Goal: Task Accomplishment & Management: Complete application form

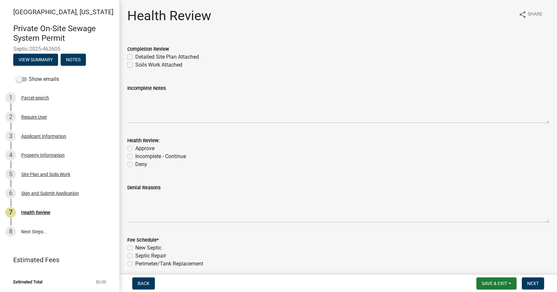
click at [135, 57] on label "Detailed Site Plan Attached" at bounding box center [167, 57] width 64 height 8
click at [135, 57] on input "Detailed Site Plan Attached" at bounding box center [137, 55] width 4 height 4
checkbox input "true"
click at [135, 64] on label "Soils Work Attached" at bounding box center [158, 65] width 47 height 8
click at [135, 64] on input "Soils Work Attached" at bounding box center [137, 63] width 4 height 4
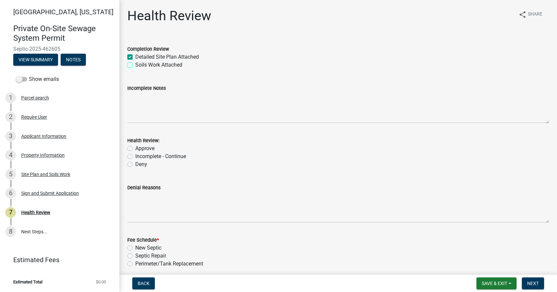
checkbox input "true"
click at [127, 148] on div "Health Review: Approve Incomplete - Continue Deny" at bounding box center [338, 149] width 432 height 40
click at [135, 148] on label "Approve" at bounding box center [144, 149] width 19 height 8
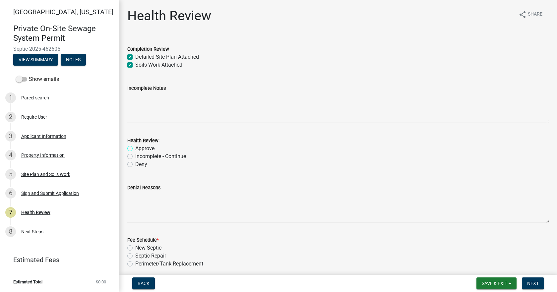
click at [135, 148] on input "Approve" at bounding box center [137, 147] width 4 height 4
radio input "true"
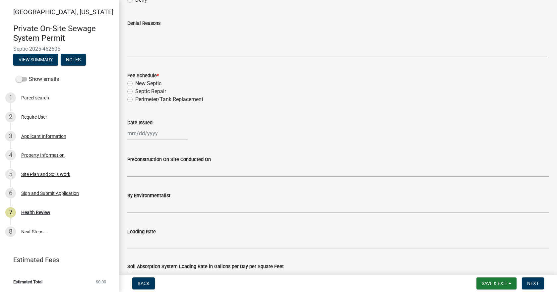
scroll to position [166, 0]
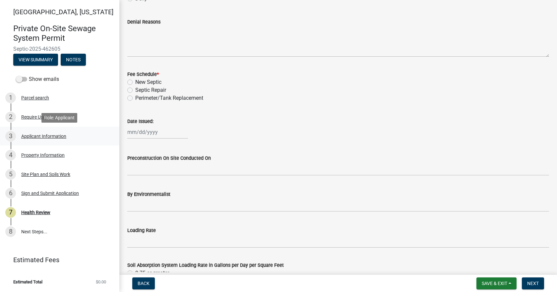
click at [34, 138] on div "Applicant Information" at bounding box center [43, 136] width 45 height 5
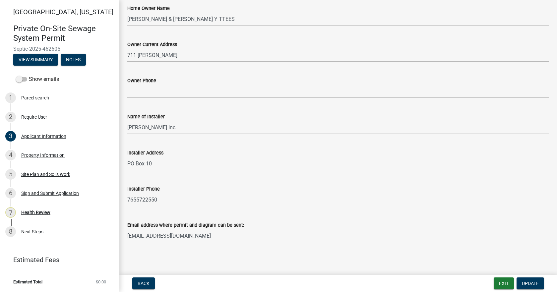
scroll to position [152, 0]
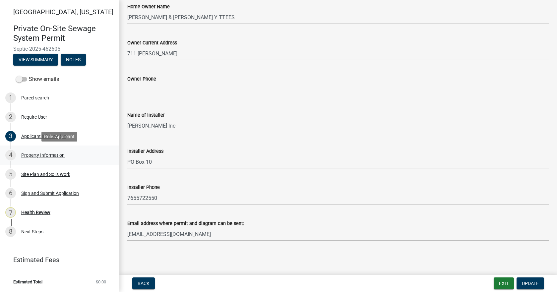
click at [55, 154] on div "Property Information" at bounding box center [42, 155] width 43 height 5
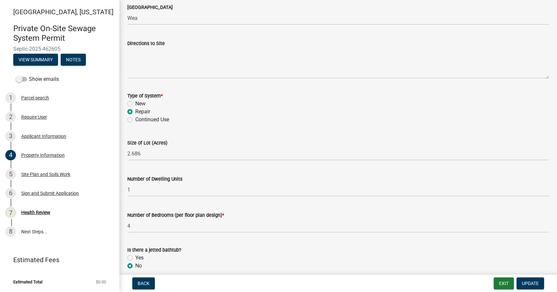
scroll to position [299, 0]
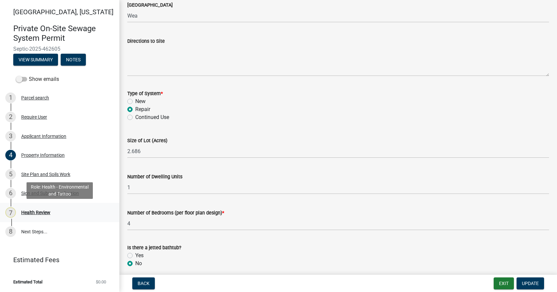
click at [37, 211] on div "Health Review" at bounding box center [35, 212] width 29 height 5
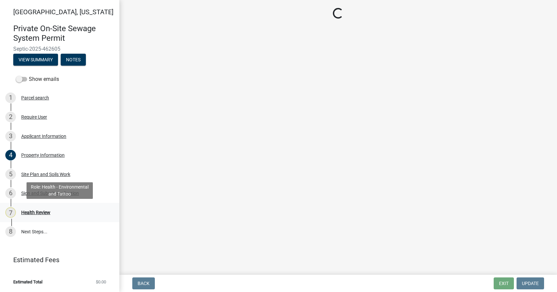
scroll to position [0, 0]
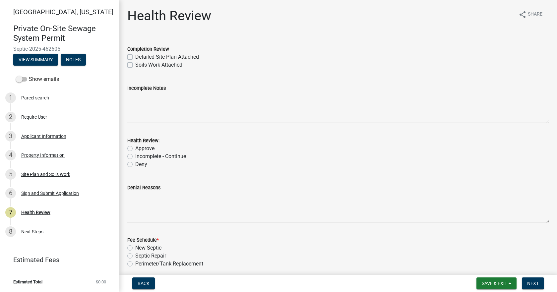
click at [135, 57] on label "Detailed Site Plan Attached" at bounding box center [167, 57] width 64 height 8
click at [135, 57] on input "Detailed Site Plan Attached" at bounding box center [137, 55] width 4 height 4
checkbox input "true"
click at [135, 66] on label "Soils Work Attached" at bounding box center [158, 65] width 47 height 8
click at [135, 65] on input "Soils Work Attached" at bounding box center [137, 63] width 4 height 4
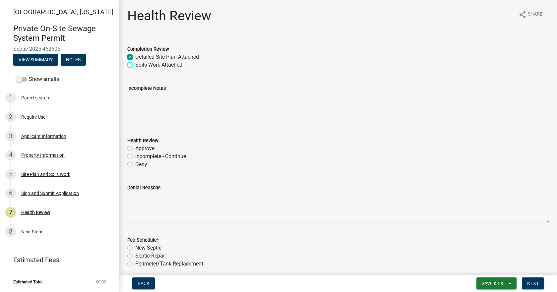
checkbox input "true"
click at [135, 150] on label "Approve" at bounding box center [144, 149] width 19 height 8
click at [135, 149] on input "Approve" at bounding box center [137, 147] width 4 height 4
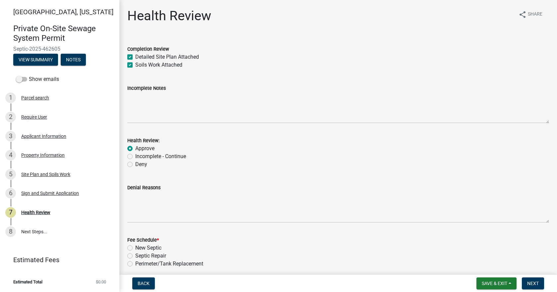
radio input "true"
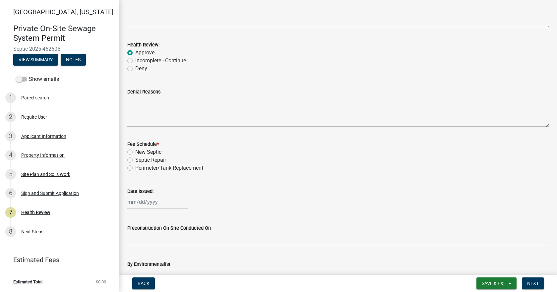
scroll to position [100, 0]
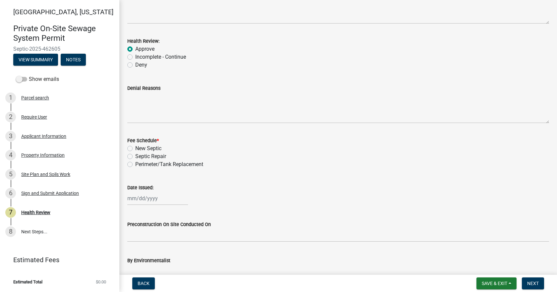
click at [135, 156] on label "Septic Repair" at bounding box center [150, 157] width 31 height 8
click at [135, 156] on input "Septic Repair" at bounding box center [137, 155] width 4 height 4
radio input "true"
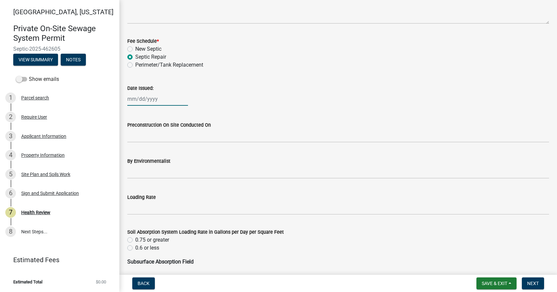
click at [147, 100] on div at bounding box center [157, 99] width 61 height 14
select select "8"
select select "2025"
click at [256, 250] on div "0.6 or less" at bounding box center [338, 248] width 422 height 8
click at [158, 98] on div at bounding box center [157, 99] width 61 height 14
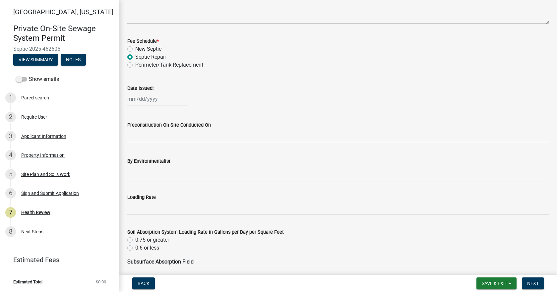
select select "8"
select select "2025"
click at [180, 89] on div "Date Issued:" at bounding box center [338, 88] width 422 height 8
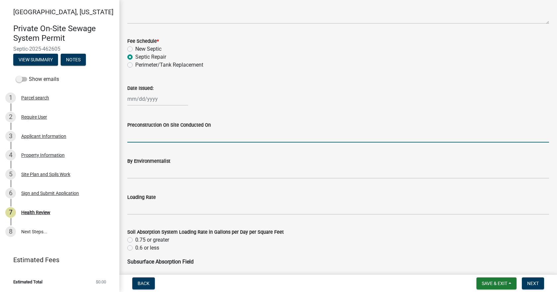
click at [247, 136] on input "Preconstruction On Site Conducted On" at bounding box center [338, 136] width 422 height 14
select select "8"
select select "2025"
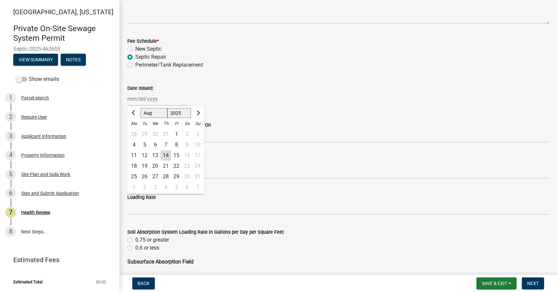
click at [150, 100] on div "Jan Feb Mar Apr May Jun Jul Aug Sep Oct Nov Dec 1525 1526 1527 1528 1529 1530 1…" at bounding box center [157, 99] width 61 height 14
drag, startPoint x: 246, startPoint y: 217, endPoint x: 199, endPoint y: 190, distance: 54.5
click at [246, 217] on wm-data-entity-input "Loading Rate" at bounding box center [338, 202] width 422 height 36
click at [135, 143] on wm-data-entity-input "Preconstruction On Site Conducted On" at bounding box center [338, 130] width 422 height 36
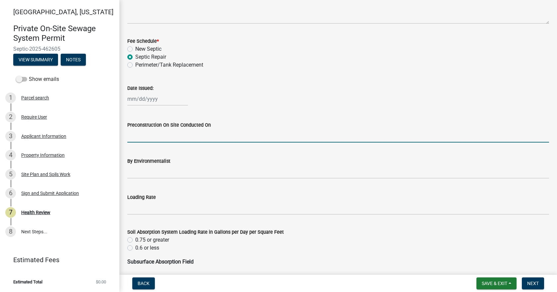
click at [139, 132] on input "Preconstruction On Site Conducted On" at bounding box center [338, 136] width 422 height 14
click at [138, 101] on div at bounding box center [157, 99] width 61 height 14
select select "8"
select select "2025"
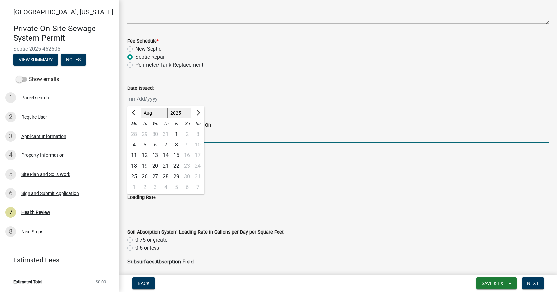
click at [212, 136] on input "Preconstruction On Site Conducted On" at bounding box center [338, 136] width 422 height 14
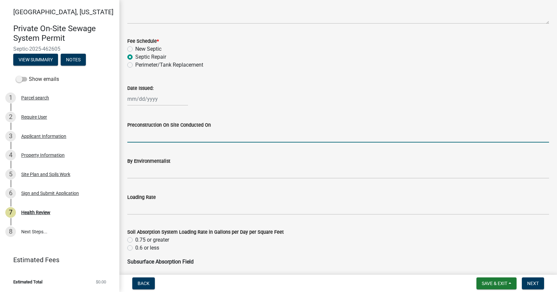
click at [162, 100] on div at bounding box center [157, 99] width 61 height 14
select select "8"
select select "2025"
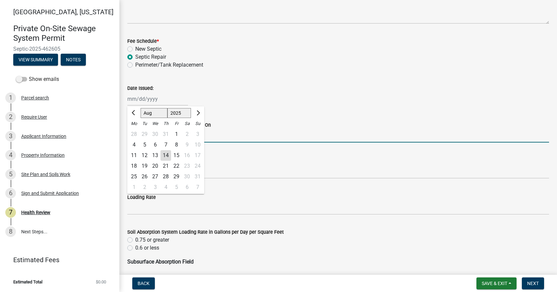
click at [225, 138] on input "Preconstruction On Site Conducted On" at bounding box center [338, 136] width 422 height 14
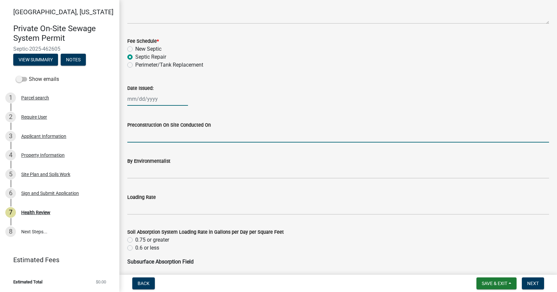
click at [131, 99] on div at bounding box center [157, 99] width 61 height 14
select select "8"
select select "2025"
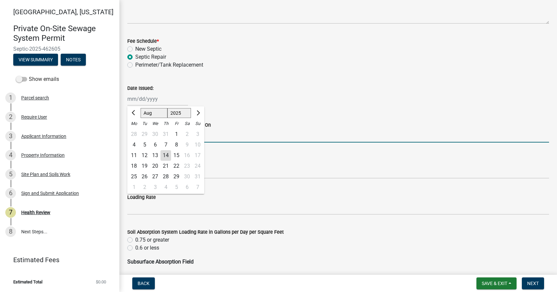
click at [227, 134] on input "Preconstruction On Site Conducted On" at bounding box center [338, 136] width 422 height 14
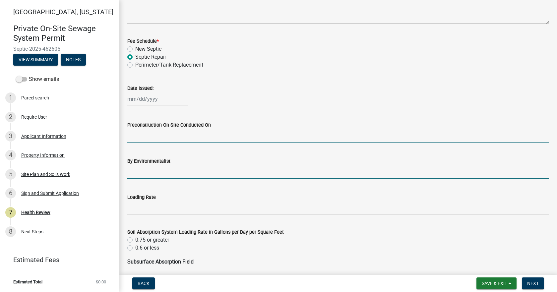
click at [235, 172] on input "By Environmentalist" at bounding box center [338, 172] width 422 height 14
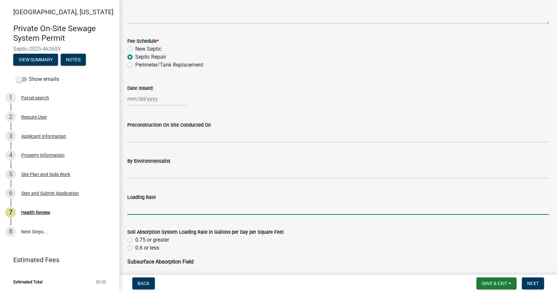
click at [178, 202] on input "Loading Rate" at bounding box center [338, 208] width 422 height 14
click at [146, 97] on div at bounding box center [157, 99] width 61 height 14
select select "8"
select select "2025"
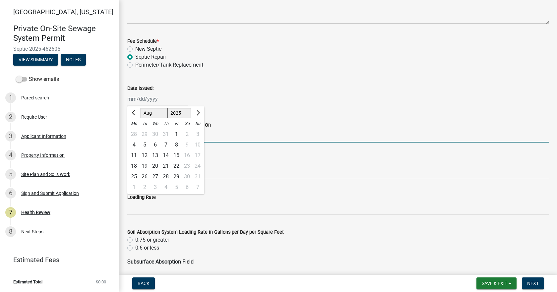
drag, startPoint x: 226, startPoint y: 138, endPoint x: 185, endPoint y: 127, distance: 42.2
click at [226, 138] on input "Preconstruction On Site Conducted On" at bounding box center [338, 136] width 422 height 14
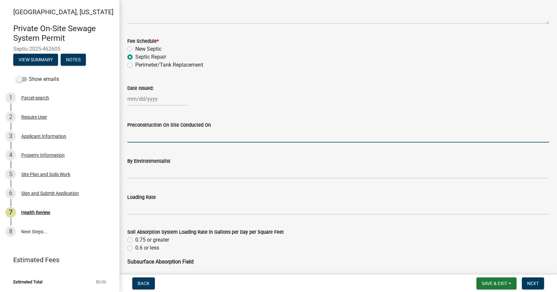
click at [151, 104] on div at bounding box center [157, 99] width 61 height 14
select select "8"
select select "2025"
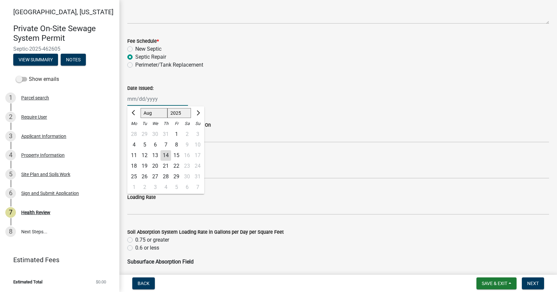
click at [146, 103] on input "Date Issued:" at bounding box center [157, 99] width 61 height 14
click at [143, 101] on input "Date Issued:" at bounding box center [157, 99] width 61 height 14
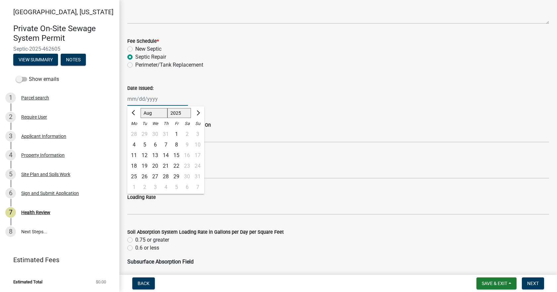
click at [145, 111] on select "Jan Feb Mar Apr May Jun Jul Aug Sep Oct Nov Dec" at bounding box center [154, 113] width 27 height 10
click at [190, 113] on select "1525 1526 1527 1528 1529 1530 1531 1532 1533 1534 1535 1536 1537 1538 1539 1540…" at bounding box center [180, 113] width 24 height 10
click at [131, 123] on div "Mo" at bounding box center [134, 123] width 11 height 11
click at [166, 156] on div "14" at bounding box center [166, 155] width 11 height 11
type input "08/14/2025"
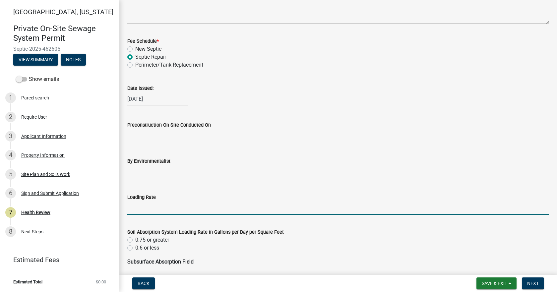
click at [155, 211] on input "Loading Rate" at bounding box center [338, 208] width 422 height 14
type input ".3"
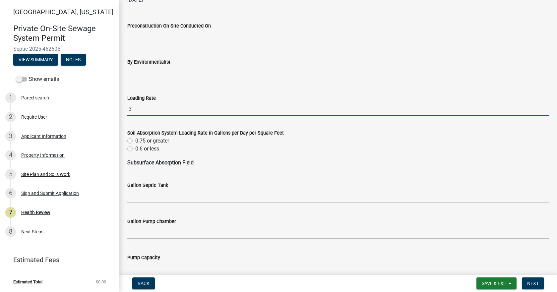
scroll to position [299, 0]
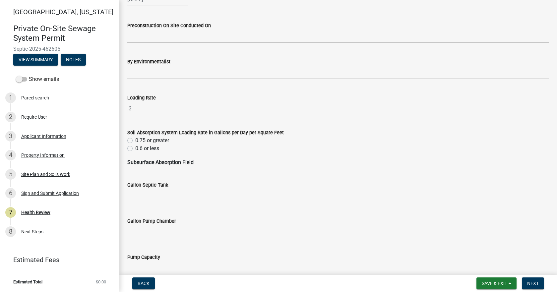
click at [135, 147] on label "0.6 or less" at bounding box center [147, 149] width 24 height 8
click at [135, 147] on input "0.6 or less" at bounding box center [137, 147] width 4 height 4
radio input "true"
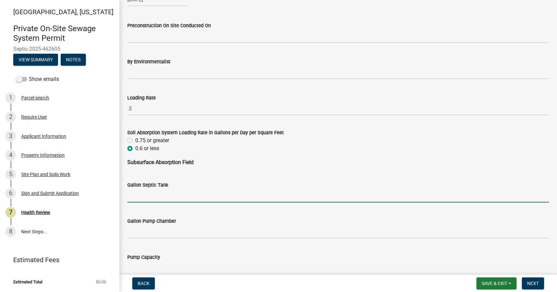
click at [158, 196] on input "Gallon Septic Tank" at bounding box center [338, 196] width 422 height 14
type input "Existing tank"
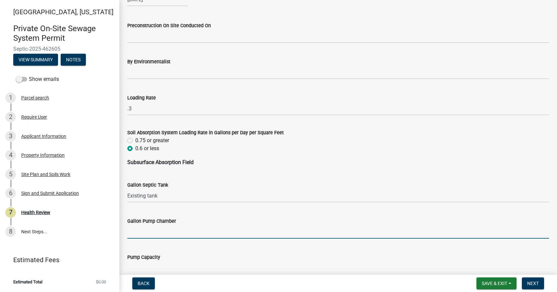
click at [165, 231] on input "Gallon Pump Chamber" at bounding box center [338, 232] width 422 height 14
type input "1000"
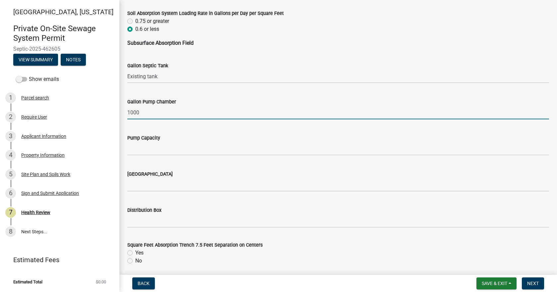
scroll to position [431, 0]
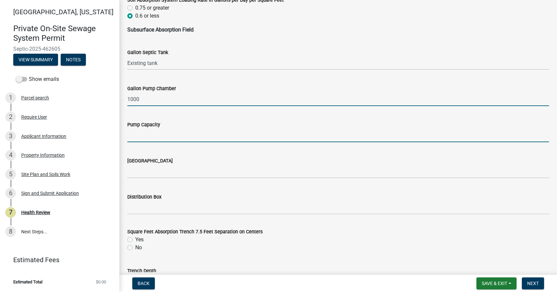
click at [153, 139] on input "Pump Capacity" at bounding box center [338, 136] width 422 height 14
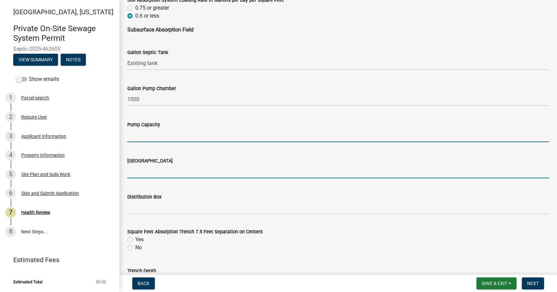
drag, startPoint x: 144, startPoint y: 172, endPoint x: 144, endPoint y: 177, distance: 4.7
click at [144, 172] on input "[GEOGRAPHIC_DATA]" at bounding box center [338, 172] width 422 height 14
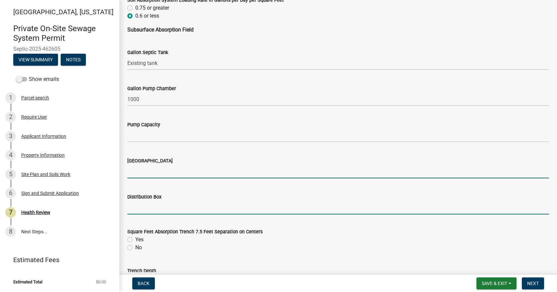
click at [148, 202] on input "Distribution Box" at bounding box center [338, 208] width 422 height 14
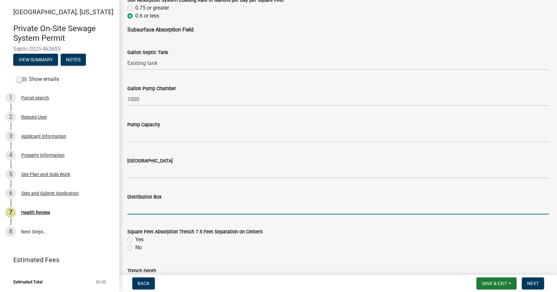
type input "Yes"
click at [135, 248] on label "No" at bounding box center [138, 248] width 7 height 8
click at [135, 248] on input "No" at bounding box center [137, 246] width 4 height 4
radio input "true"
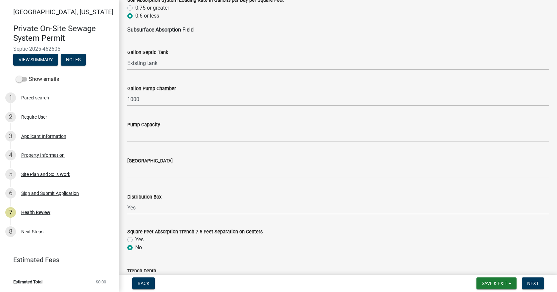
click at [135, 240] on label "Yes" at bounding box center [139, 240] width 8 height 8
click at [135, 240] on input "Yes" at bounding box center [137, 238] width 4 height 4
radio input "true"
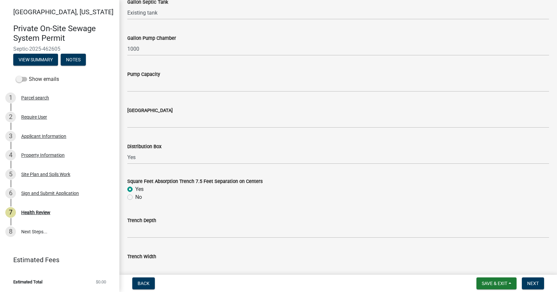
scroll to position [564, 0]
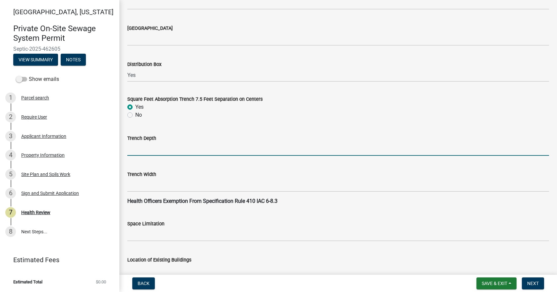
click at [144, 147] on input "Trench Depth" at bounding box center [338, 149] width 422 height 14
type input "10"-36""
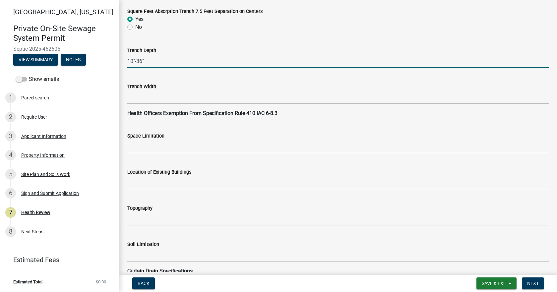
scroll to position [664, 0]
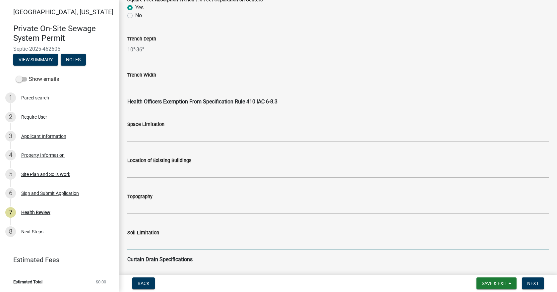
click at [164, 247] on input "Soil Limitation" at bounding box center [338, 244] width 422 height 14
type input "Seasonal High Water Table"
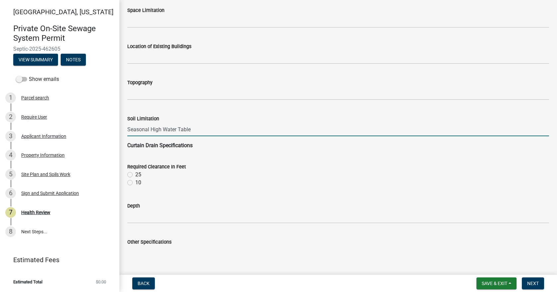
scroll to position [796, 0]
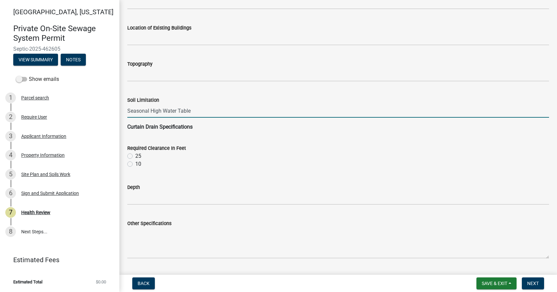
click at [135, 164] on label "10" at bounding box center [138, 164] width 6 height 8
click at [135, 164] on input "10" at bounding box center [137, 162] width 4 height 4
radio input "true"
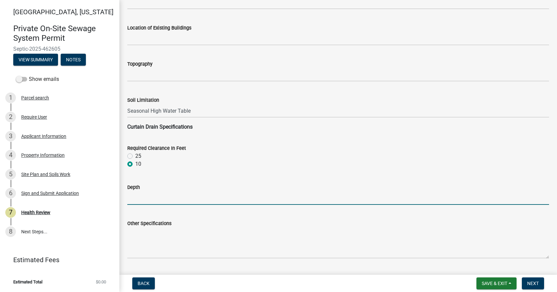
click at [147, 199] on input "Depth" at bounding box center [338, 198] width 422 height 14
type input "36" below the bottom of the trench."
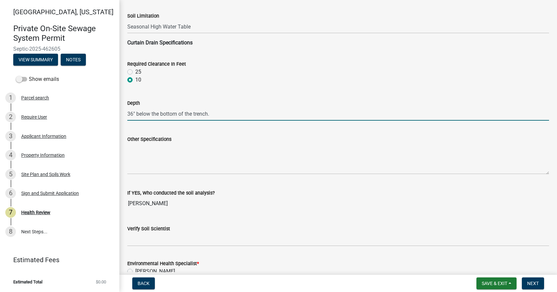
scroll to position [896, 0]
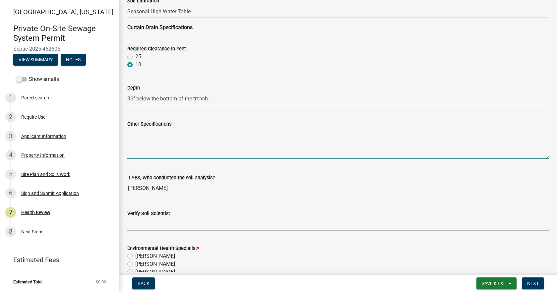
click at [139, 151] on textarea "Other Specifications" at bounding box center [338, 143] width 422 height 31
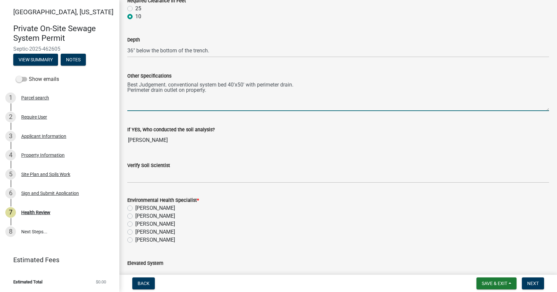
scroll to position [1021, 0]
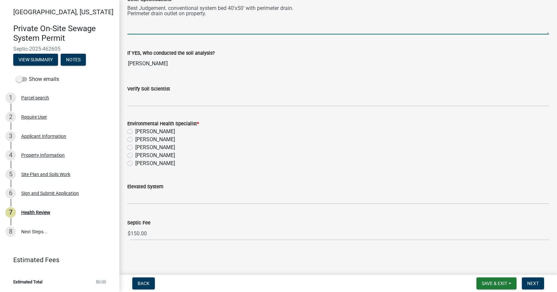
type textarea "Best Judgement. conventional system bed 40'x50' with perimeter drain. Perimeter…"
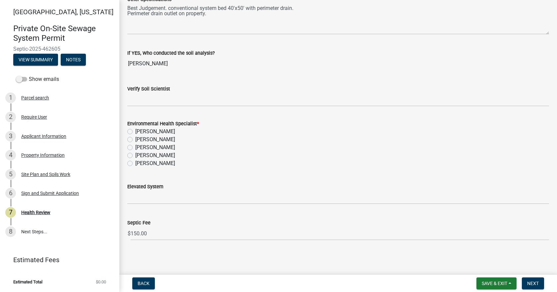
click at [135, 164] on label "[PERSON_NAME]" at bounding box center [155, 164] width 40 height 8
click at [135, 164] on input "[PERSON_NAME]" at bounding box center [137, 162] width 4 height 4
radio input "true"
drag, startPoint x: 536, startPoint y: 282, endPoint x: 534, endPoint y: 279, distance: 4.3
click at [535, 281] on span "Next" at bounding box center [534, 283] width 12 height 5
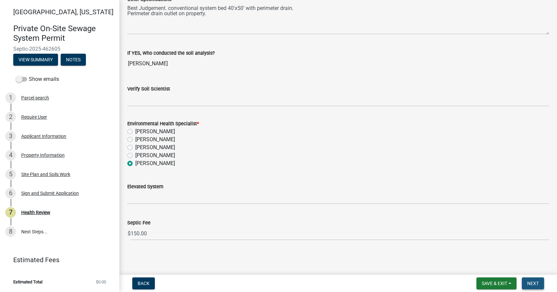
scroll to position [0, 0]
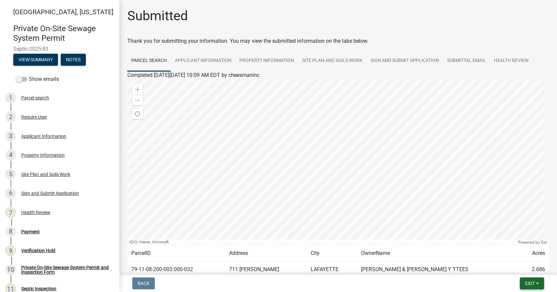
click at [536, 282] on button "Exit" at bounding box center [532, 284] width 24 height 12
click at [520, 266] on button "Save & Exit" at bounding box center [517, 266] width 53 height 16
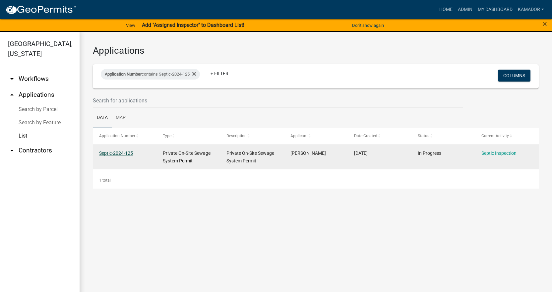
click at [121, 153] on link "Septic-2024-125" at bounding box center [116, 153] width 34 height 5
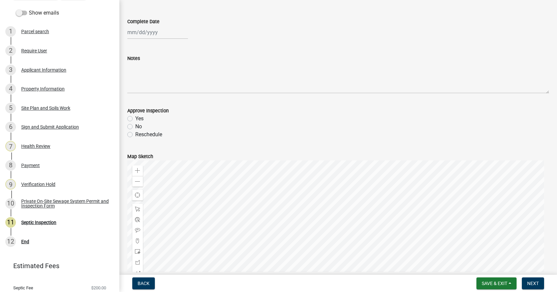
scroll to position [66, 0]
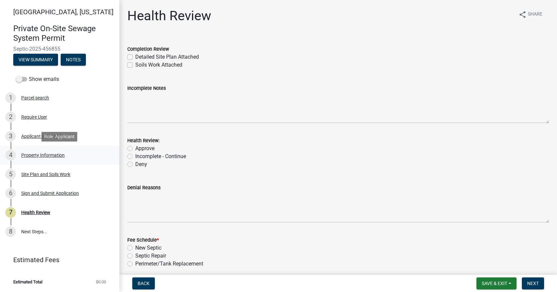
click at [33, 154] on div "Property Information" at bounding box center [42, 155] width 43 height 5
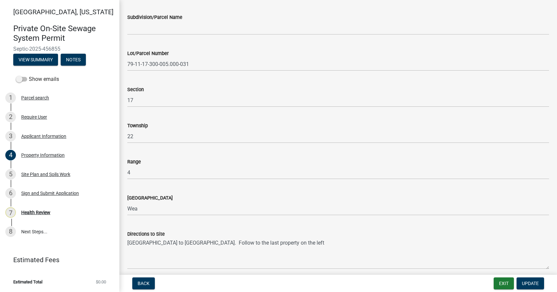
scroll to position [199, 0]
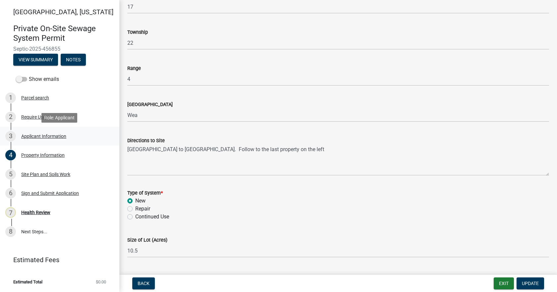
click at [36, 135] on div "Applicant Information" at bounding box center [43, 136] width 45 height 5
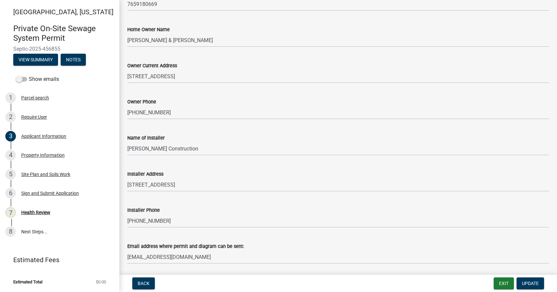
scroll to position [119, 0]
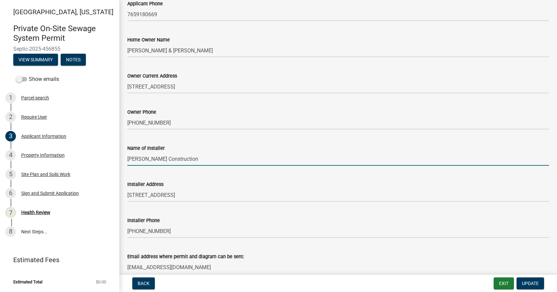
drag, startPoint x: 162, startPoint y: 161, endPoint x: 119, endPoint y: 160, distance: 42.5
click at [119, 160] on div "Applicant Information share Share Applicant Name Souligne Construction, Inc. Ap…" at bounding box center [338, 87] width 438 height 397
drag, startPoint x: 146, startPoint y: 156, endPoint x: 307, endPoint y: 153, distance: 160.9
click at [307, 153] on input "[PERSON_NAME] Construction" at bounding box center [338, 159] width 422 height 14
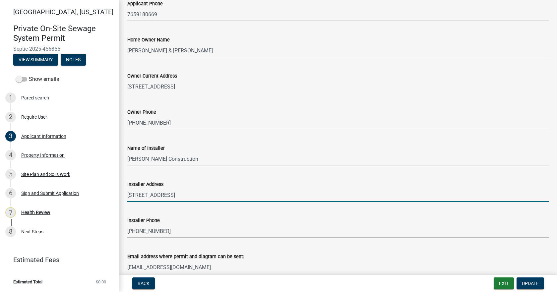
drag, startPoint x: 210, startPoint y: 196, endPoint x: 124, endPoint y: 194, distance: 85.9
click at [124, 194] on div "Installer Address [STREET_ADDRESS]" at bounding box center [338, 186] width 432 height 31
paste input "[STREET_ADDRESS]"
type input "[STREET_ADDRESS]"
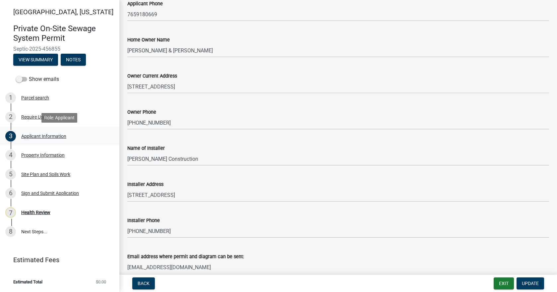
click at [41, 137] on div "Applicant Information" at bounding box center [43, 136] width 45 height 5
click at [29, 117] on div "Require User" at bounding box center [34, 117] width 26 height 5
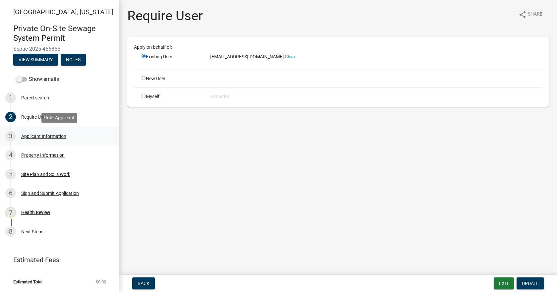
click at [35, 135] on div "Applicant Information" at bounding box center [43, 136] width 45 height 5
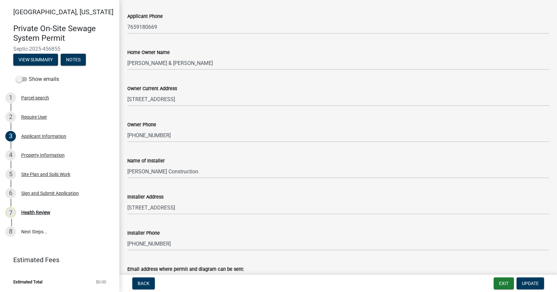
scroll to position [152, 0]
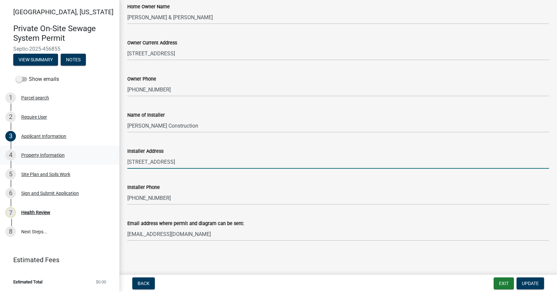
drag, startPoint x: 222, startPoint y: 165, endPoint x: 107, endPoint y: 162, distance: 114.8
click at [105, 162] on div "[GEOGRAPHIC_DATA], [US_STATE] Private On-Site Sewage System Permit Septic-2025-…" at bounding box center [278, 146] width 557 height 292
click at [272, 164] on input "[STREET_ADDRESS]" at bounding box center [338, 162] width 422 height 14
click at [52, 159] on div "4 Property Information" at bounding box center [57, 155] width 104 height 11
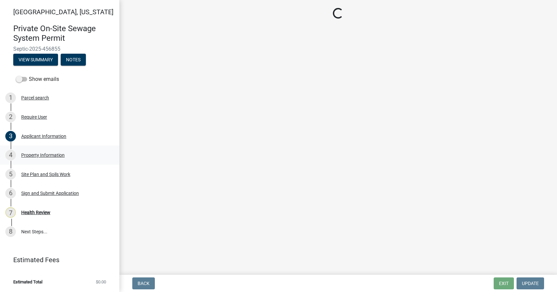
scroll to position [0, 0]
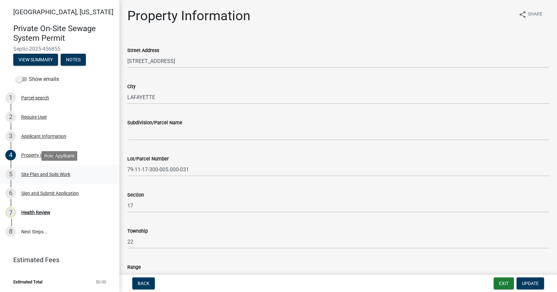
click at [43, 175] on div "Site Plan and Soils Work" at bounding box center [45, 174] width 49 height 5
